Goal: Task Accomplishment & Management: Complete application form

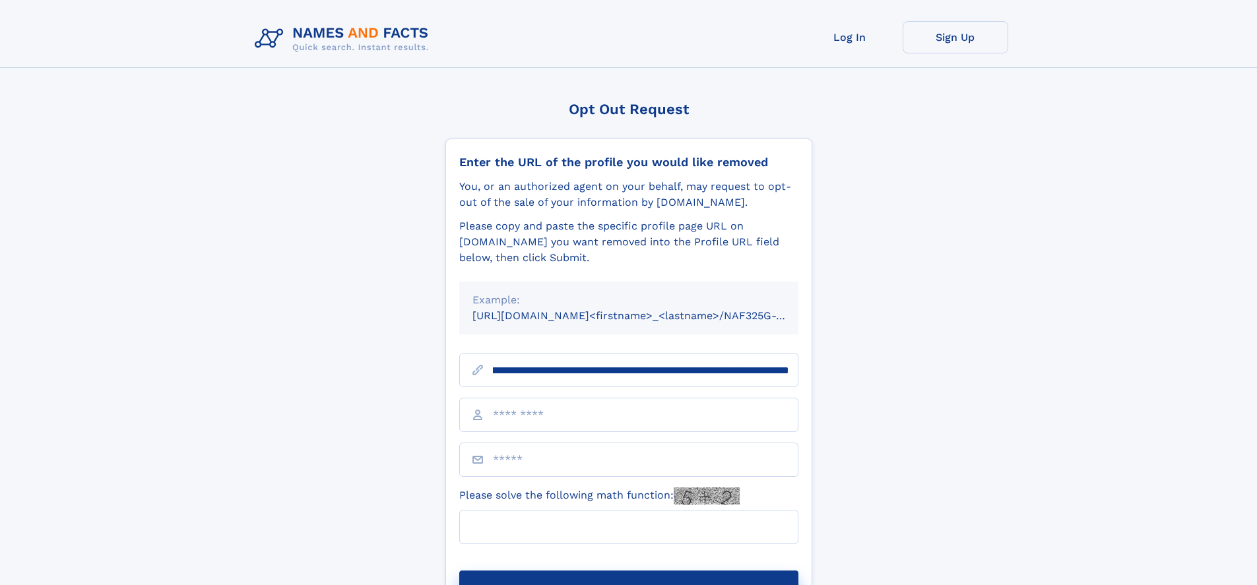
scroll to position [0, 159]
type input "**********"
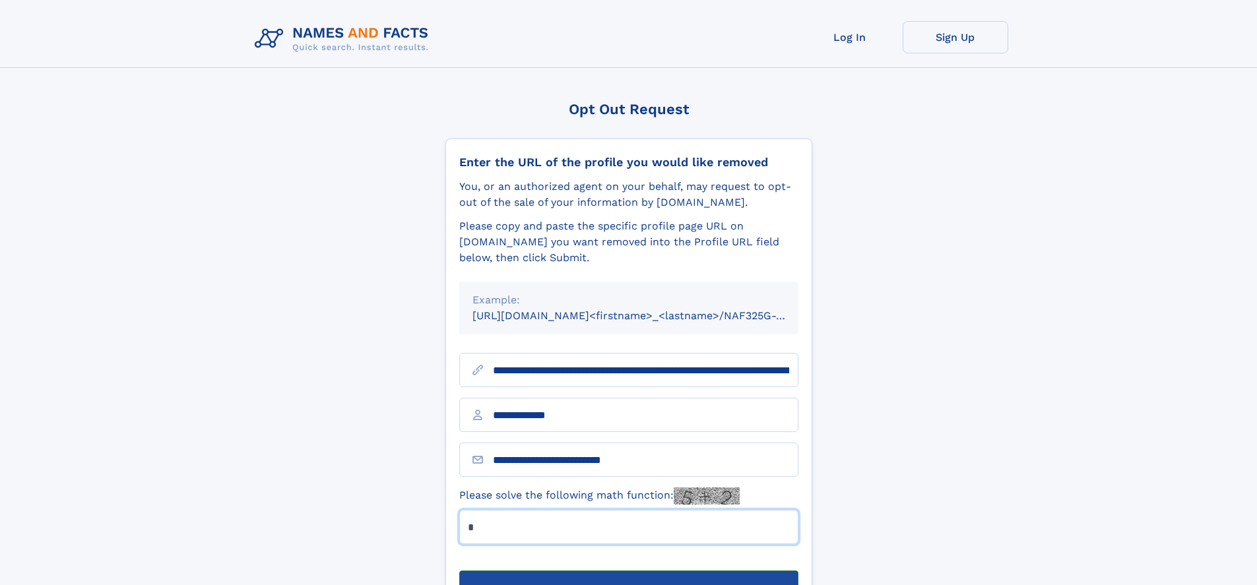
type input "*"
click at [628, 571] on button "Submit Opt Out Request" at bounding box center [628, 592] width 339 height 42
